Goal: Task Accomplishment & Management: Use online tool/utility

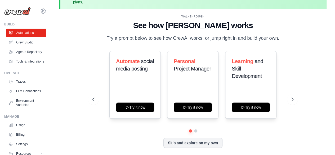
scroll to position [23, 0]
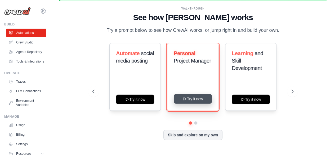
click at [198, 99] on button "Try it now" at bounding box center [193, 99] width 38 height 10
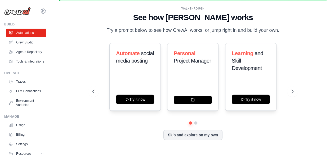
drag, startPoint x: 122, startPoint y: 19, endPoint x: 123, endPoint y: 22, distance: 2.7
click at [123, 22] on h1 "See how [PERSON_NAME] works" at bounding box center [193, 18] width 201 height 10
click at [30, 44] on link "Crew Studio" at bounding box center [27, 42] width 40 height 8
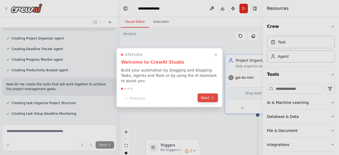
scroll to position [229, 0]
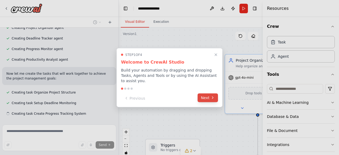
click at [211, 96] on icon at bounding box center [213, 98] width 4 height 4
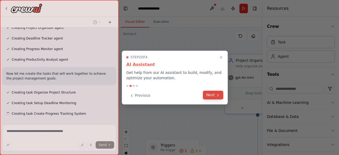
click at [209, 95] on button "Next" at bounding box center [213, 95] width 20 height 9
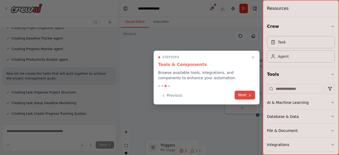
click at [251, 92] on button "Next" at bounding box center [245, 95] width 20 height 9
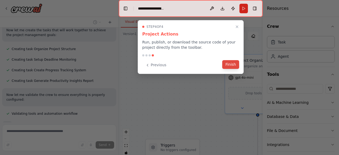
scroll to position [285, 0]
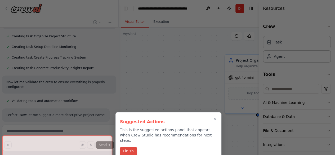
click at [132, 147] on button "Finish" at bounding box center [128, 151] width 17 height 9
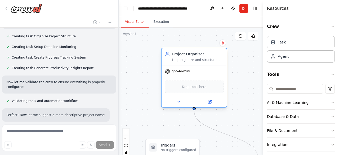
drag, startPoint x: 243, startPoint y: 61, endPoint x: 181, endPoint y: 53, distance: 62.3
click at [181, 53] on div "Project Organizer" at bounding box center [197, 53] width 51 height 5
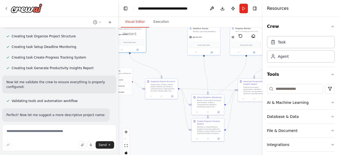
drag, startPoint x: 236, startPoint y: 94, endPoint x: 163, endPoint y: 57, distance: 81.6
click at [163, 57] on div ".deletable-edge-delete-btn { width: 20px; height: 20px; border: 0px solid #ffff…" at bounding box center [191, 94] width 144 height 133
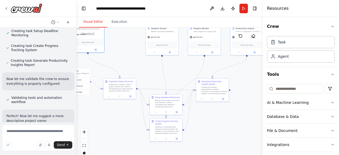
drag, startPoint x: 117, startPoint y: 49, endPoint x: 86, endPoint y: 54, distance: 32.1
click at [75, 52] on div at bounding box center [76, 77] width 2 height 155
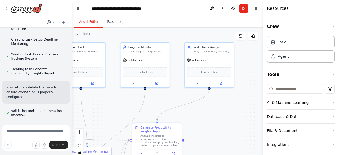
drag, startPoint x: 164, startPoint y: 74, endPoint x: 102, endPoint y: 120, distance: 77.8
click at [102, 120] on div ".deletable-edge-delete-btn { width: 20px; height: 20px; border: 0px solid #ffff…" at bounding box center [167, 94] width 191 height 133
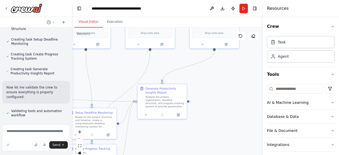
drag, startPoint x: 208, startPoint y: 126, endPoint x: 213, endPoint y: 87, distance: 39.1
click at [213, 87] on div ".deletable-edge-delete-btn { width: 20px; height: 20px; border: 0px solid #ffff…" at bounding box center [167, 94] width 191 height 133
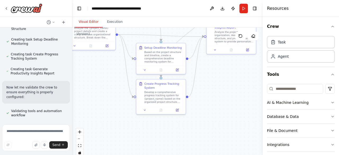
drag, startPoint x: 179, startPoint y: 139, endPoint x: 247, endPoint y: 72, distance: 95.6
click at [247, 72] on div ".deletable-edge-delete-btn { width: 20px; height: 20px; border: 0px solid #ffff…" at bounding box center [167, 94] width 191 height 133
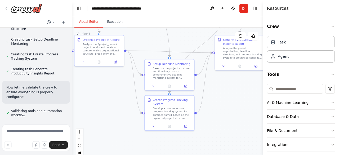
drag, startPoint x: 232, startPoint y: 89, endPoint x: 255, endPoint y: 130, distance: 47.2
click at [254, 130] on div ".deletable-edge-delete-btn { width: 20px; height: 20px; border: 0px solid #ffff…" at bounding box center [167, 94] width 191 height 133
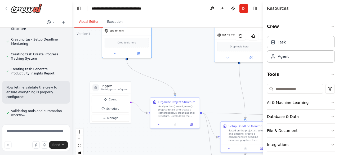
drag, startPoint x: 122, startPoint y: 98, endPoint x: 182, endPoint y: 140, distance: 74.1
click at [182, 140] on div ".deletable-edge-delete-btn { width: 20px; height: 20px; border: 0px solid #ffff…" at bounding box center [167, 94] width 191 height 133
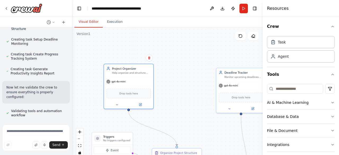
drag, startPoint x: 158, startPoint y: 61, endPoint x: 160, endPoint y: 112, distance: 51.0
click at [160, 112] on div ".deletable-edge-delete-btn { width: 20px; height: 20px; border: 0px solid #ffff…" at bounding box center [167, 94] width 191 height 133
drag, startPoint x: 173, startPoint y: 91, endPoint x: 153, endPoint y: 84, distance: 21.5
click at [153, 91] on div ".deletable-edge-delete-btn { width: 20px; height: 20px; border: 0px solid #ffff…" at bounding box center [167, 94] width 191 height 133
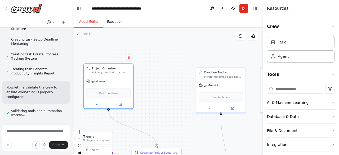
click at [117, 21] on button "Execution" at bounding box center [115, 21] width 24 height 11
click at [85, 20] on button "Visual Editor" at bounding box center [89, 21] width 28 height 11
drag, startPoint x: 245, startPoint y: 8, endPoint x: 246, endPoint y: 12, distance: 4.2
click at [245, 9] on button "Run" at bounding box center [244, 9] width 8 height 10
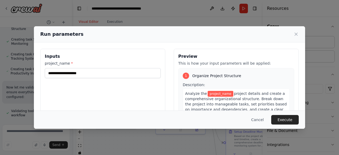
drag, startPoint x: 170, startPoint y: 106, endPoint x: 181, endPoint y: 73, distance: 34.6
click at [194, 61] on body "Create a crew that helps organize your personal projects, sets reminders for im…" at bounding box center [169, 77] width 339 height 155
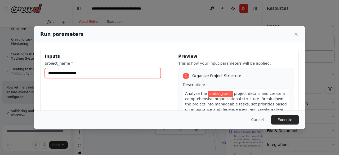
click at [132, 75] on input "project_name *" at bounding box center [103, 73] width 116 height 10
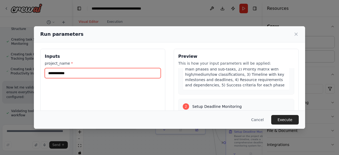
scroll to position [80, 0]
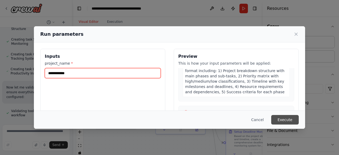
type input "**********"
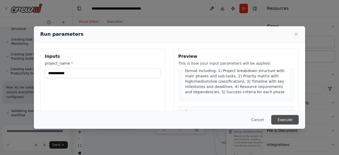
click at [285, 119] on button "Execute" at bounding box center [286, 120] width 28 height 10
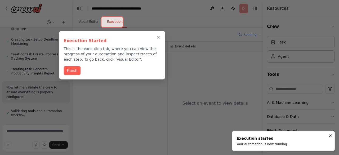
click at [74, 75] on div "Execution Started This is the execution tab, where you can view the progress of…" at bounding box center [112, 55] width 106 height 49
click at [75, 71] on button "Finish" at bounding box center [72, 70] width 17 height 9
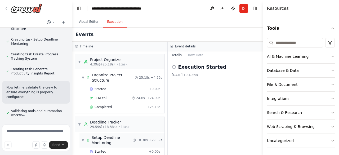
scroll to position [53, 0]
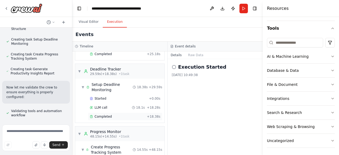
click at [105, 115] on span "Completed" at bounding box center [103, 117] width 17 height 4
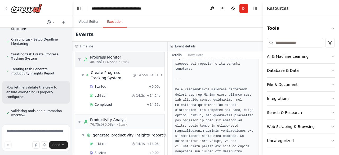
scroll to position [147, 0]
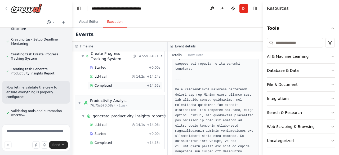
click at [126, 86] on div "Completed + 14.55s" at bounding box center [125, 86] width 75 height 8
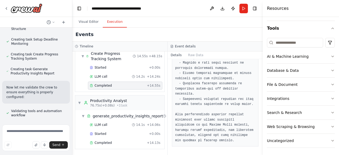
scroll to position [614, 0]
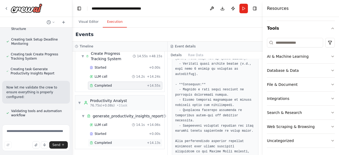
click at [131, 141] on div "Completed" at bounding box center [117, 143] width 55 height 4
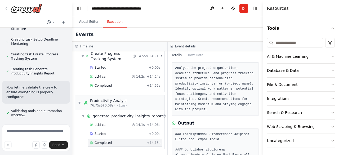
scroll to position [0, 0]
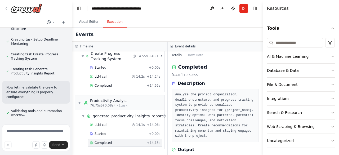
click at [322, 68] on button "Database & Data" at bounding box center [301, 71] width 68 height 14
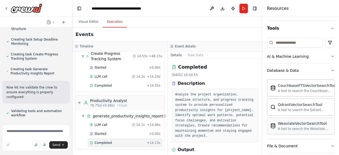
scroll to position [73, 0]
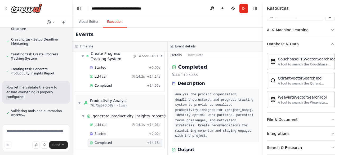
click at [316, 121] on button "File & Document" at bounding box center [301, 120] width 68 height 14
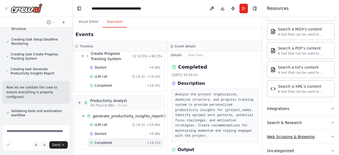
scroll to position [263, 0]
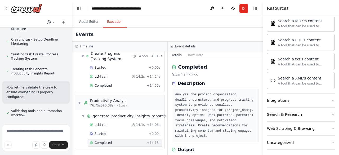
click at [313, 99] on button "Integrations" at bounding box center [301, 101] width 68 height 14
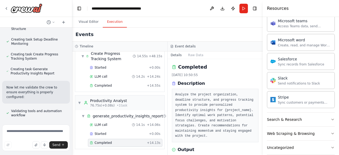
scroll to position [570, 0]
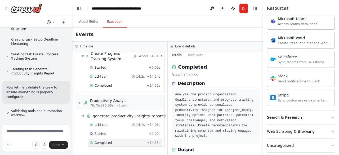
click at [311, 111] on button "Search & Research" at bounding box center [301, 118] width 68 height 14
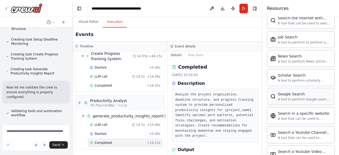
scroll to position [839, 0]
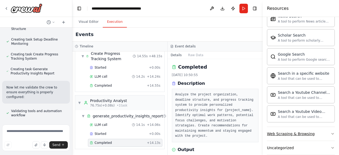
click at [308, 131] on div "Web Scraping & Browsing" at bounding box center [291, 133] width 48 height 5
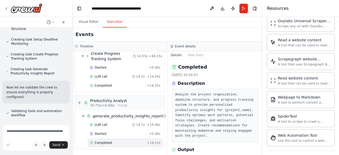
scroll to position [1127, 0]
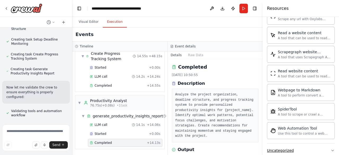
click at [304, 144] on button "Uncategorized" at bounding box center [301, 151] width 68 height 14
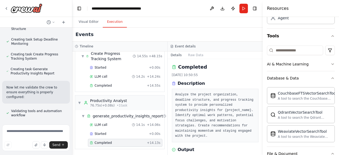
scroll to position [0, 0]
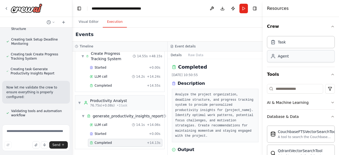
click at [322, 59] on div "Agent" at bounding box center [301, 56] width 68 height 12
click at [315, 60] on div "Agent" at bounding box center [301, 56] width 68 height 12
click at [298, 43] on div "Task" at bounding box center [301, 42] width 68 height 12
click at [87, 21] on button "Visual Editor" at bounding box center [89, 21] width 28 height 11
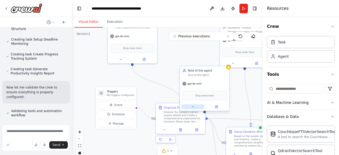
click at [197, 107] on button at bounding box center [193, 106] width 23 height 5
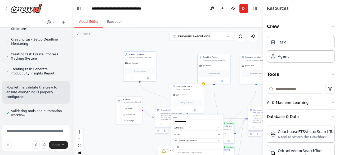
drag, startPoint x: 217, startPoint y: 81, endPoint x: 195, endPoint y: 80, distance: 22.0
click at [195, 80] on div ".deletable-edge-delete-btn { width: 20px; height: 20px; border: 0px solid #ffff…" at bounding box center [167, 94] width 191 height 133
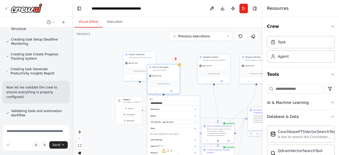
drag, startPoint x: 195, startPoint y: 96, endPoint x: 170, endPoint y: 76, distance: 31.5
click at [170, 76] on div "gpt-4o-mini" at bounding box center [163, 76] width 33 height 6
click at [175, 58] on icon at bounding box center [176, 58] width 2 height 3
click at [165, 61] on button "Confirm" at bounding box center [160, 59] width 19 height 6
click at [157, 62] on button "Confirm" at bounding box center [160, 59] width 19 height 6
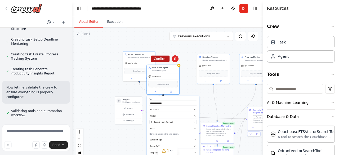
click at [159, 59] on button "Confirm" at bounding box center [160, 59] width 19 height 6
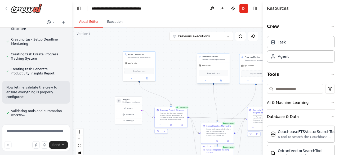
click at [214, 69] on div "Drop tools here" at bounding box center [213, 73] width 33 height 10
click at [207, 82] on button at bounding box center [205, 80] width 15 height 3
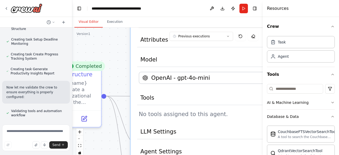
drag, startPoint x: 136, startPoint y: 103, endPoint x: 104, endPoint y: 40, distance: 71.0
click at [104, 40] on div ".deletable-edge-delete-btn { width: 20px; height: 20px; border: 0px solid #ffff…" at bounding box center [167, 94] width 191 height 133
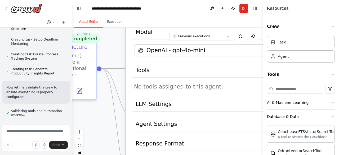
drag, startPoint x: 108, startPoint y: 61, endPoint x: 103, endPoint y: 34, distance: 28.0
click at [103, 34] on div ".deletable-edge-delete-btn { width: 20px; height: 20px; border: 0px solid #ffff…" at bounding box center [167, 94] width 191 height 133
drag, startPoint x: 113, startPoint y: 111, endPoint x: 114, endPoint y: 54, distance: 56.2
click at [114, 54] on div ".deletable-edge-delete-btn { width: 20px; height: 20px; border: 0px solid #ffff…" at bounding box center [167, 94] width 191 height 133
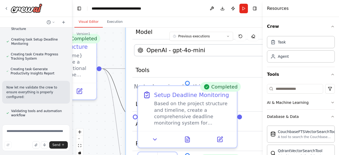
drag, startPoint x: 122, startPoint y: 106, endPoint x: 128, endPoint y: 103, distance: 6.6
click at [121, 106] on icon "Edge from e731afb6-2e6e-462a-ae3e-626b9a33272e to f6cc938d-6cb4-41b4-9ec2-a794b…" at bounding box center [117, 92] width 31 height 48
click at [260, 103] on button "LLM Settings" at bounding box center [206, 104] width 146 height 15
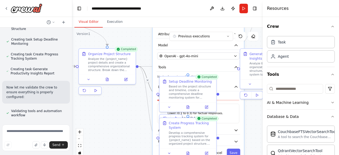
click at [257, 117] on div ".deletable-edge-delete-btn { width: 20px; height: 20px; border: 0px solid #ffff…" at bounding box center [167, 94] width 191 height 133
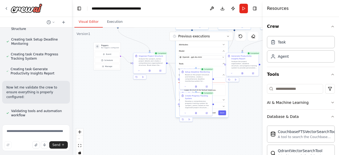
click at [224, 91] on div "Temperature Lower (0.1 to 0.3) for factual responses. Higher (0.7 to 0.9) for c…" at bounding box center [202, 90] width 47 height 11
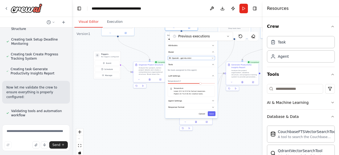
drag, startPoint x: 211, startPoint y: 55, endPoint x: 202, endPoint y: 52, distance: 9.2
click at [202, 52] on div "**********" at bounding box center [191, 75] width 53 height 86
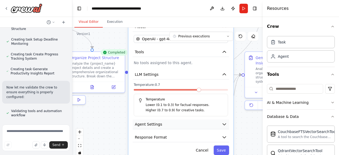
click at [224, 124] on icon "button" at bounding box center [224, 125] width 3 height 2
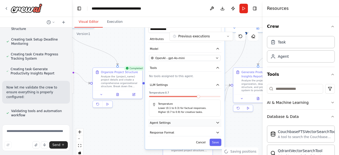
click at [219, 121] on icon "button" at bounding box center [218, 123] width 4 height 4
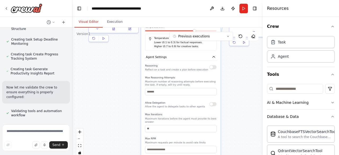
drag, startPoint x: 251, startPoint y: 120, endPoint x: 247, endPoint y: 59, distance: 60.8
click at [247, 59] on div ".deletable-edge-delete-btn { width: 20px; height: 20px; border: 0px solid #ffff…" at bounding box center [167, 94] width 191 height 133
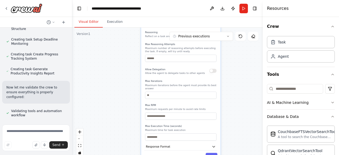
drag, startPoint x: 247, startPoint y: 91, endPoint x: 249, endPoint y: 74, distance: 17.4
click at [247, 84] on div ".deletable-edge-delete-btn { width: 20px; height: 20px; border: 0px solid #ffff…" at bounding box center [167, 94] width 191 height 133
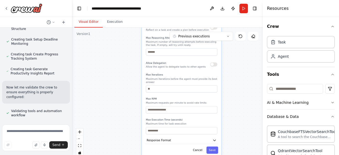
click at [250, 66] on div ".deletable-edge-delete-btn { width: 20px; height: 20px; border: 0px solid #ffff…" at bounding box center [167, 94] width 191 height 133
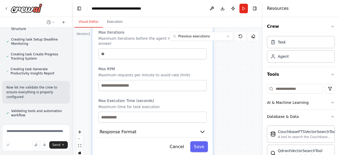
drag, startPoint x: 227, startPoint y: 65, endPoint x: 229, endPoint y: 55, distance: 9.4
click at [229, 56] on div ".deletable-edge-delete-btn { width: 20px; height: 20px; border: 0px solid #ffff…" at bounding box center [167, 94] width 191 height 133
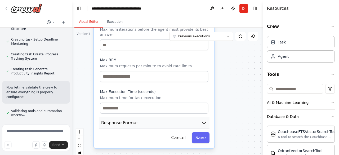
click at [206, 122] on button "Response Format" at bounding box center [154, 122] width 111 height 11
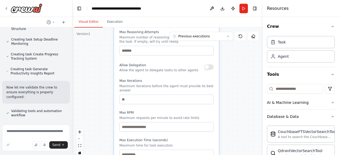
drag, startPoint x: 242, startPoint y: 121, endPoint x: 243, endPoint y: 168, distance: 46.4
click at [243, 155] on html "Create a crew that helps organize your personal projects, sets reminders for im…" at bounding box center [169, 77] width 339 height 155
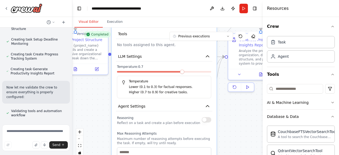
drag, startPoint x: 239, startPoint y: 67, endPoint x: 234, endPoint y: 153, distance: 86.0
click at [234, 155] on html "Create a crew that helps organize your personal projects, sets reminders for im…" at bounding box center [169, 77] width 339 height 155
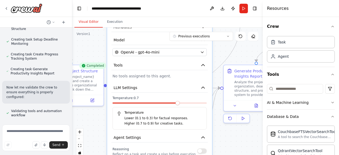
drag, startPoint x: 238, startPoint y: 126, endPoint x: 235, endPoint y: 131, distance: 5.1
click at [235, 148] on div ".deletable-edge-delete-btn { width: 20px; height: 20px; border: 0px solid #ffff…" at bounding box center [167, 94] width 191 height 133
click at [235, 147] on div ".deletable-edge-delete-btn { width: 20px; height: 20px; border: 0px solid #ffff…" at bounding box center [167, 94] width 191 height 133
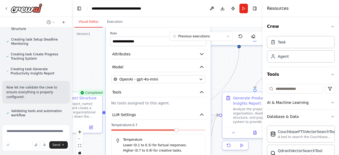
drag, startPoint x: 237, startPoint y: 146, endPoint x: 235, endPoint y: 165, distance: 19.2
click at [235, 155] on html "Create a crew that helps organize your personal projects, sets reminders for im…" at bounding box center [169, 77] width 339 height 155
click at [202, 53] on icon "button" at bounding box center [201, 54] width 3 height 2
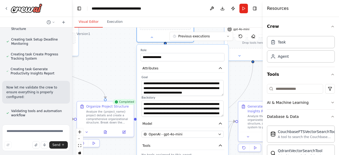
click at [235, 109] on div ".deletable-edge-delete-btn { width: 20px; height: 20px; border: 0px solid #ffff…" at bounding box center [167, 94] width 191 height 133
click at [26, 8] on img at bounding box center [27, 8] width 32 height 10
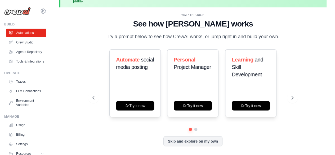
scroll to position [23, 0]
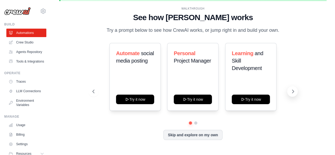
click at [292, 91] on icon at bounding box center [293, 91] width 5 height 5
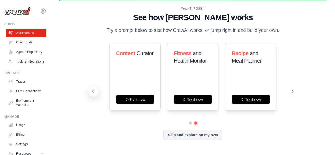
click at [91, 89] on icon at bounding box center [92, 91] width 5 height 5
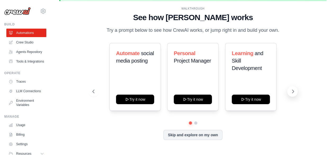
click at [294, 93] on icon at bounding box center [293, 91] width 5 height 5
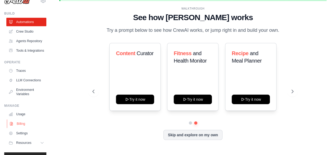
scroll to position [0, 0]
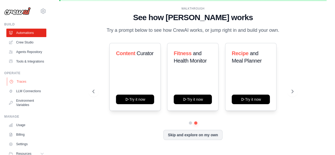
click at [25, 86] on link "Traces" at bounding box center [27, 81] width 40 height 8
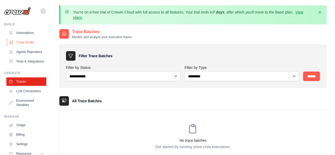
click at [32, 41] on link "Crew Studio" at bounding box center [27, 42] width 40 height 8
